Goal: Information Seeking & Learning: Learn about a topic

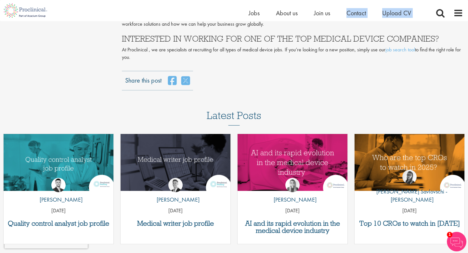
scroll to position [2003, 0]
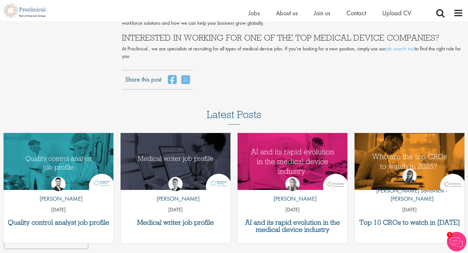
click at [284, 109] on div "Latest Posts Quality control analyst job profile by Joshua Godden 14 Aug 25 Med…" at bounding box center [234, 193] width 468 height 169
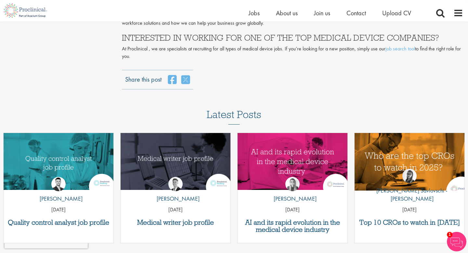
click at [396, 129] on img "Link to a post" at bounding box center [410, 161] width 132 height 69
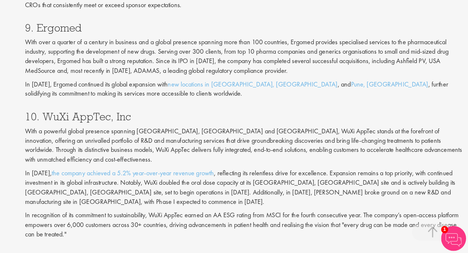
scroll to position [1413, 0]
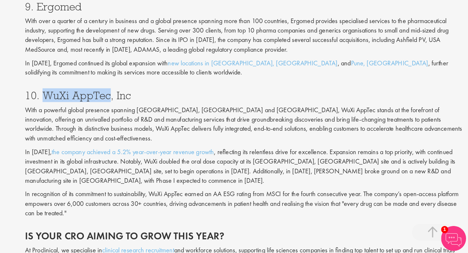
drag, startPoint x: 136, startPoint y: 130, endPoint x: 188, endPoint y: 129, distance: 51.7
click at [188, 129] on h3 "10. WuXi AppTec, Inc" at bounding box center [292, 130] width 341 height 8
copy h3 "WuXi AppTec"
click at [234, 146] on p "With a powerful global presence spanning Asia, Europe and North America, WuXi A…" at bounding box center [292, 153] width 341 height 30
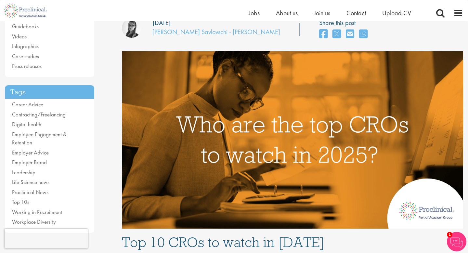
scroll to position [87, 0]
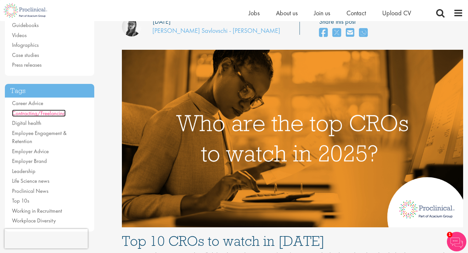
click at [30, 114] on link "Contracting/Freelancing" at bounding box center [39, 113] width 54 height 7
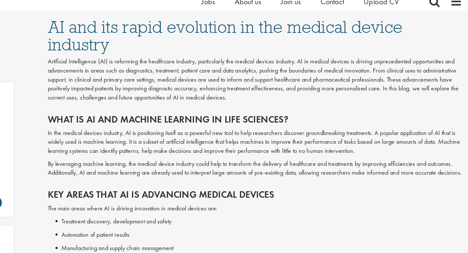
scroll to position [320, 0]
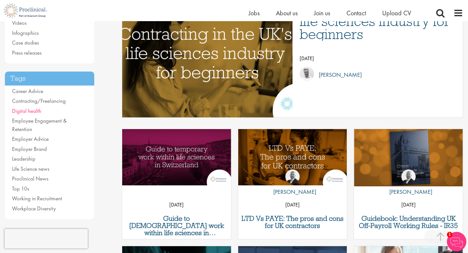
scroll to position [110, 0]
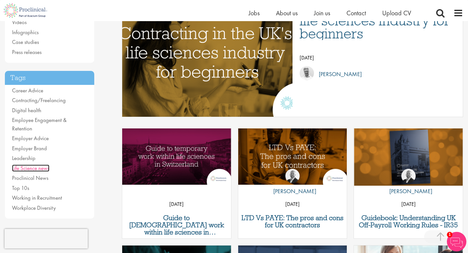
click at [37, 165] on link "Life Science news" at bounding box center [30, 168] width 37 height 7
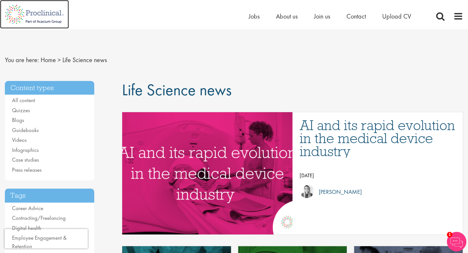
click at [49, 18] on img at bounding box center [34, 14] width 69 height 29
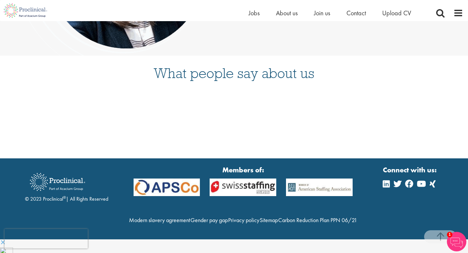
scroll to position [1677, 0]
